Goal: Task Accomplishment & Management: Manage account settings

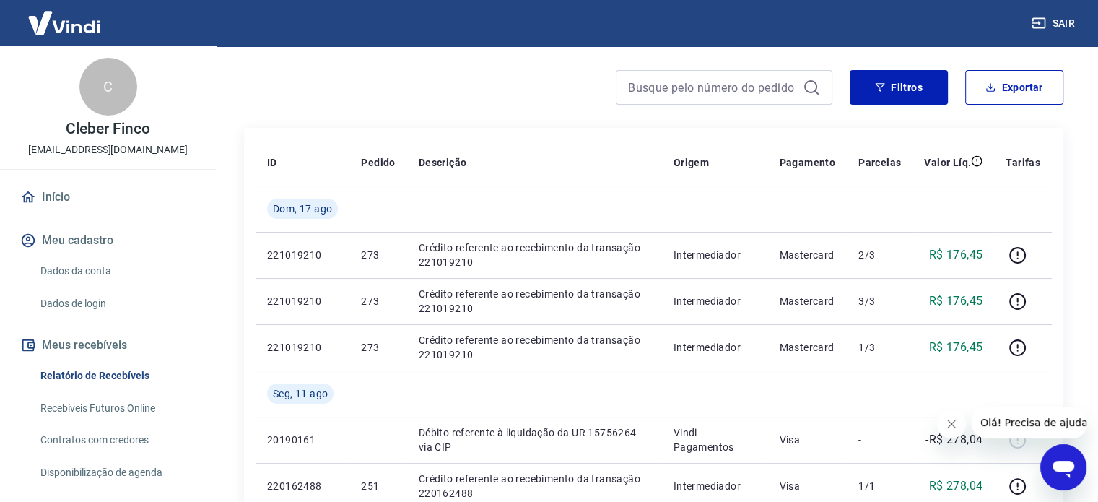
scroll to position [144, 0]
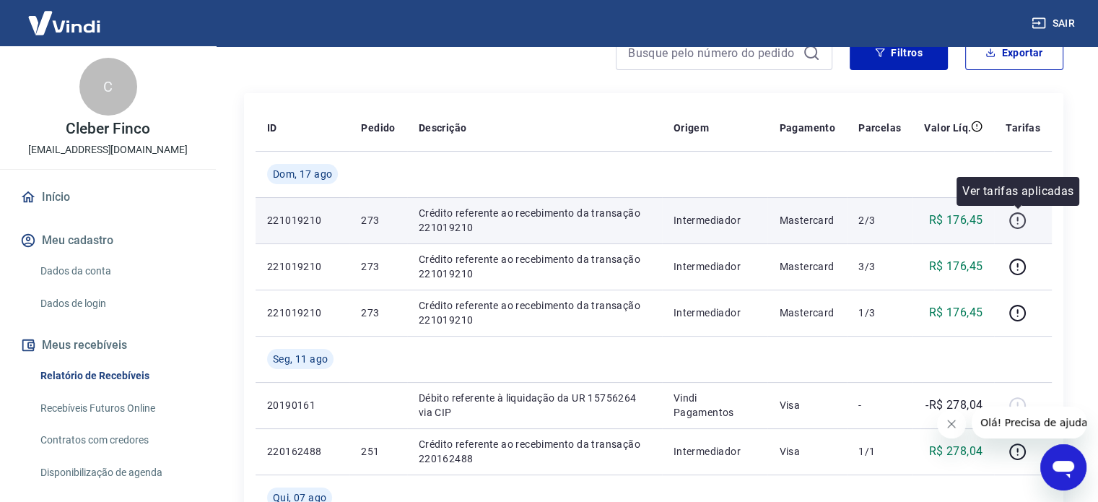
click at [1022, 217] on icon "button" at bounding box center [1017, 220] width 18 height 18
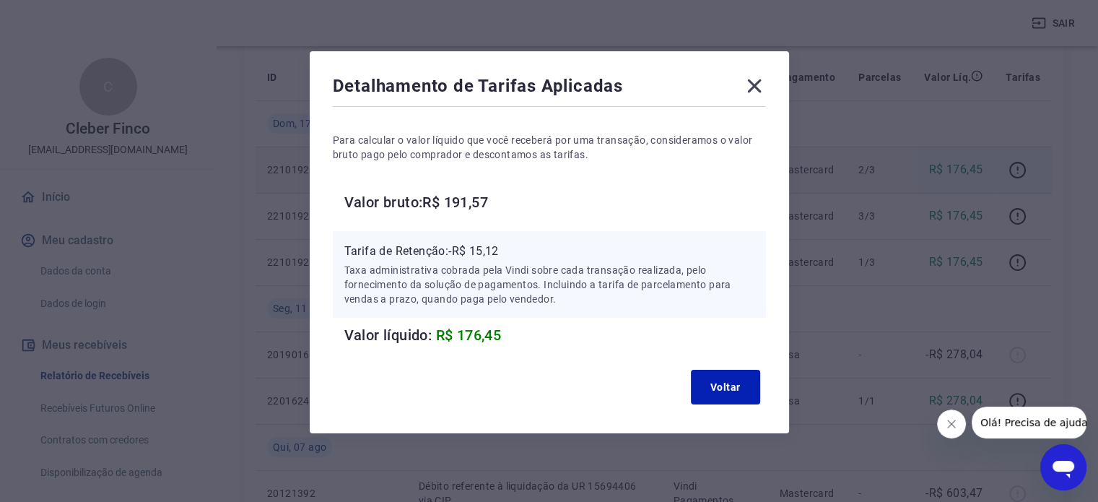
scroll to position [217, 0]
click at [759, 87] on icon at bounding box center [754, 85] width 23 height 23
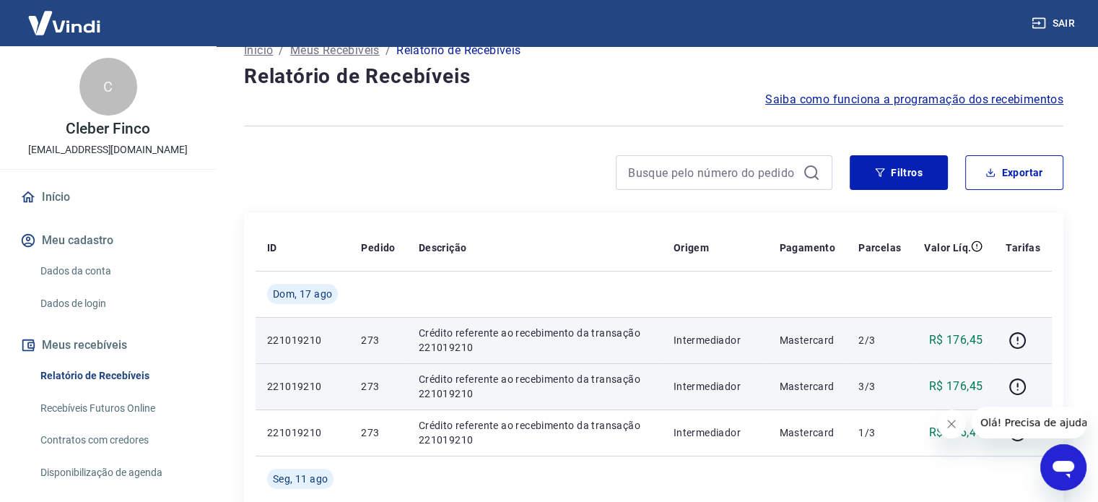
scroll to position [0, 0]
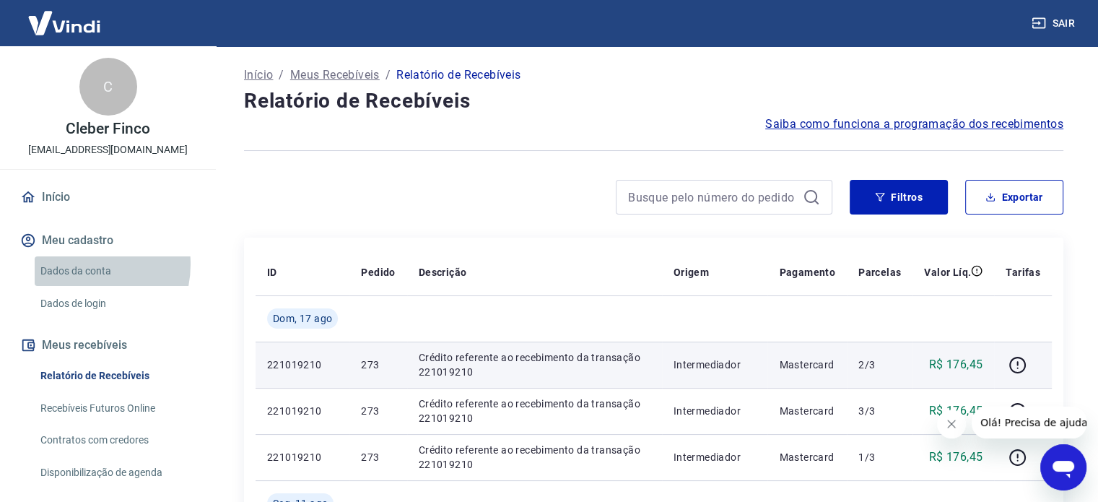
click at [78, 264] on link "Dados da conta" at bounding box center [117, 271] width 164 height 30
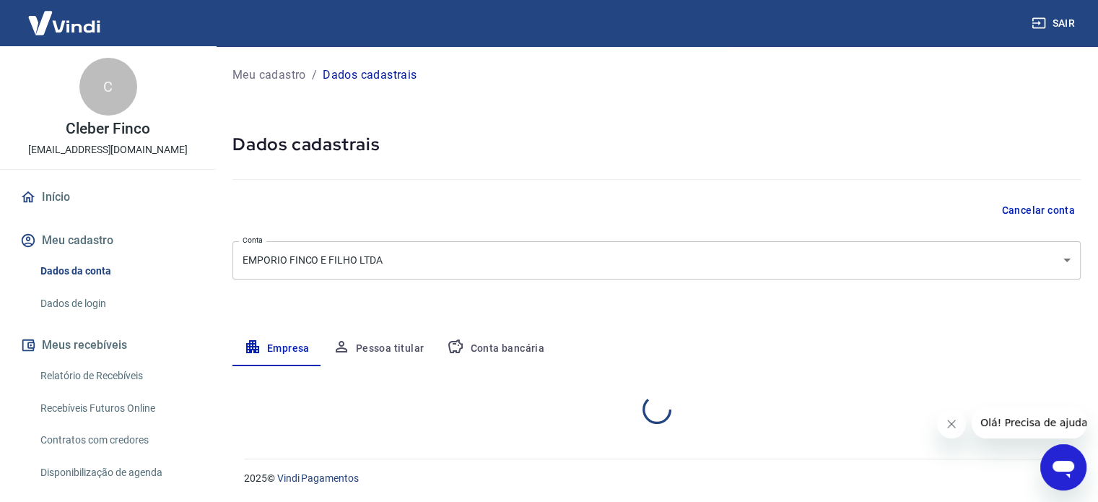
select select "SP"
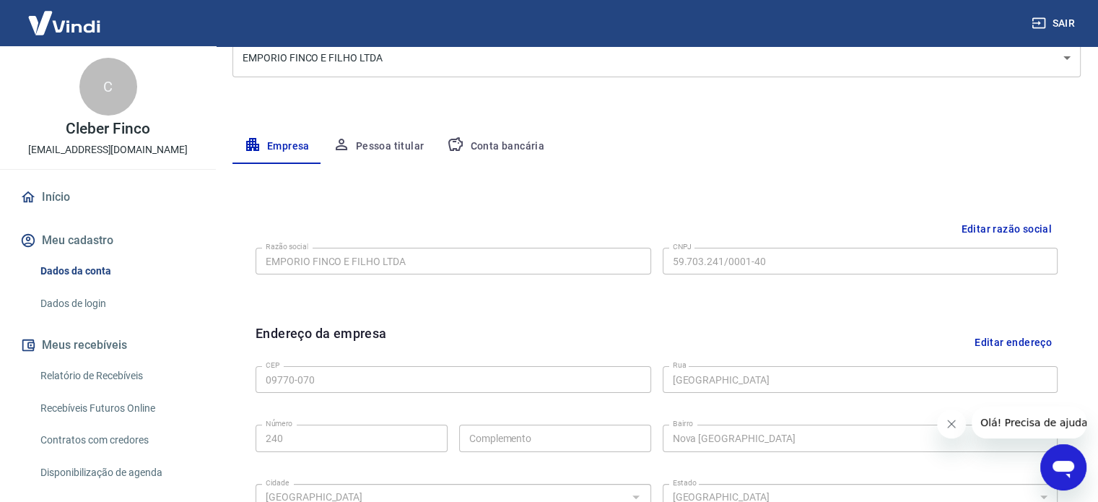
scroll to position [178, 0]
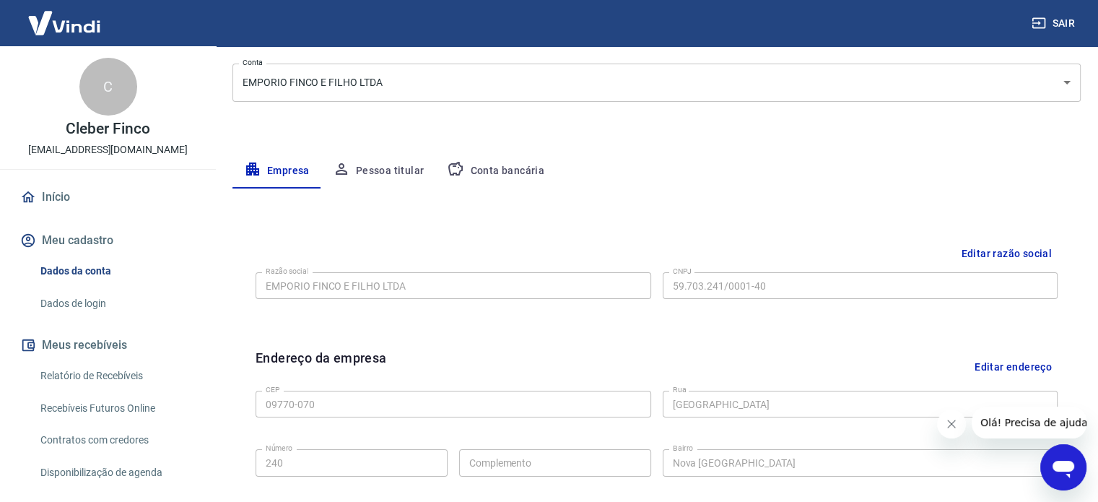
click at [509, 166] on button "Conta bancária" at bounding box center [495, 171] width 121 height 35
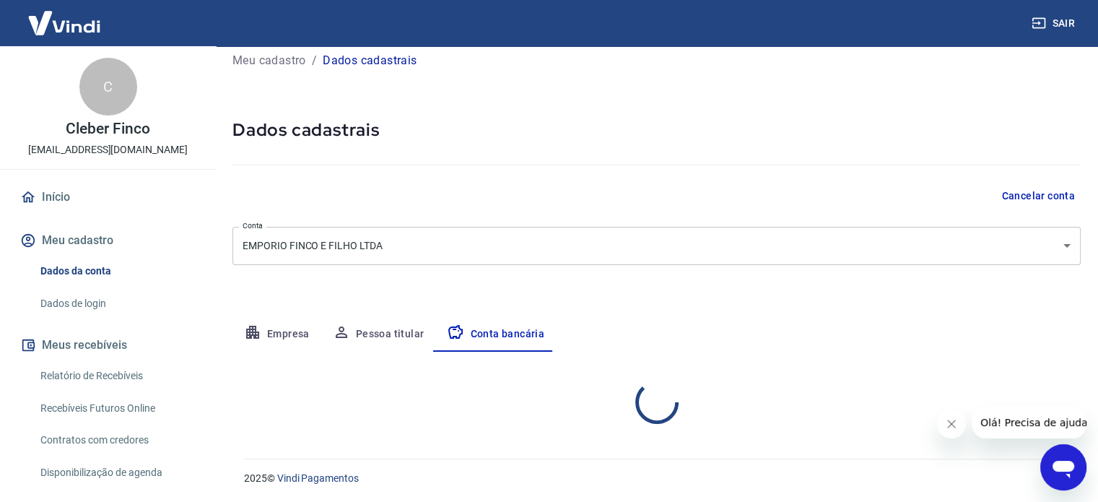
select select "1"
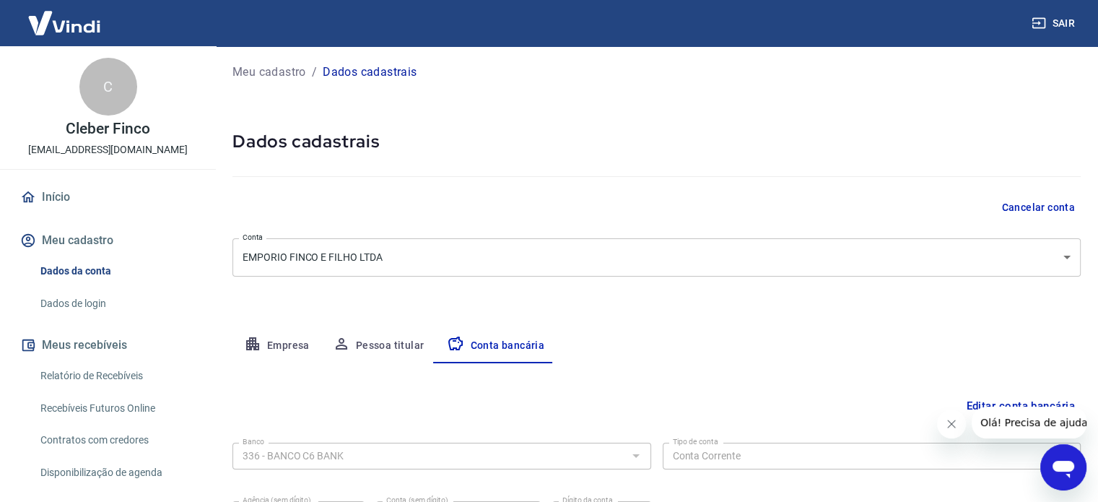
scroll to position [0, 0]
